Goal: Transaction & Acquisition: Register for event/course

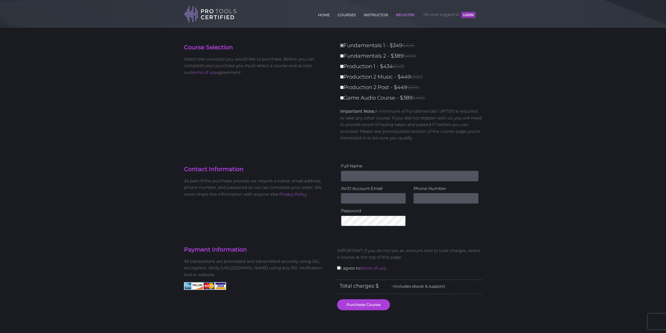
click at [341, 45] on input "Fundamentals 1 - $349 $425" at bounding box center [341, 45] width 3 height 3
checkbox input "true"
type input "349"
click at [341, 45] on input "Fundamentals 1 - $349 $425" at bounding box center [341, 45] width 3 height 3
checkbox input "false"
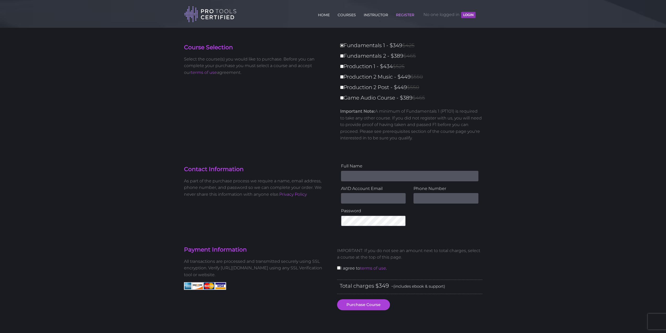
type input "0"
